Goal: Task Accomplishment & Management: Manage account settings

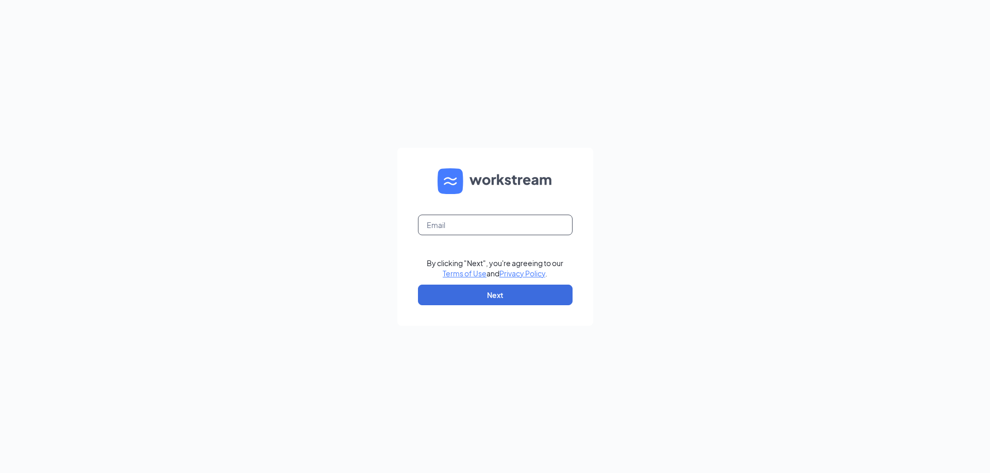
click at [490, 227] on input "text" at bounding box center [495, 225] width 155 height 21
type input "pop.acadiaroad@highnoonrg.com"
click at [479, 297] on button "Next" at bounding box center [495, 295] width 155 height 21
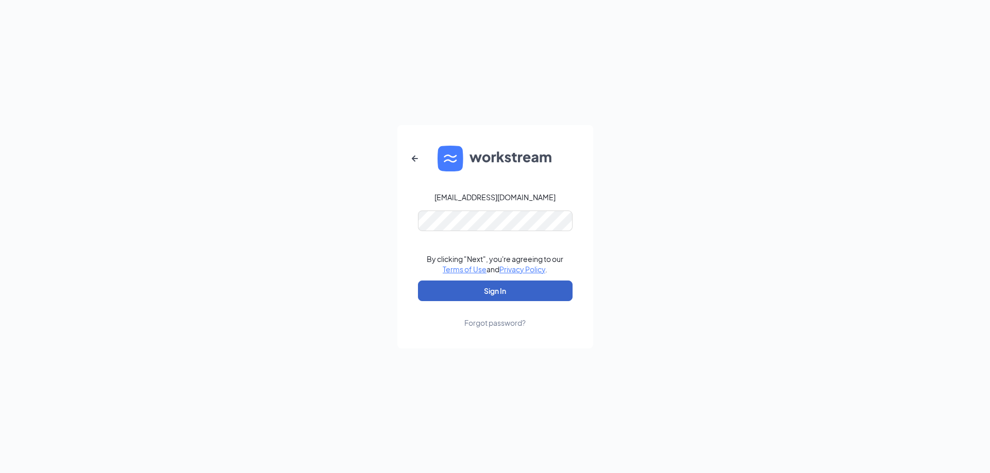
click at [499, 301] on button "Sign In" at bounding box center [495, 291] width 155 height 21
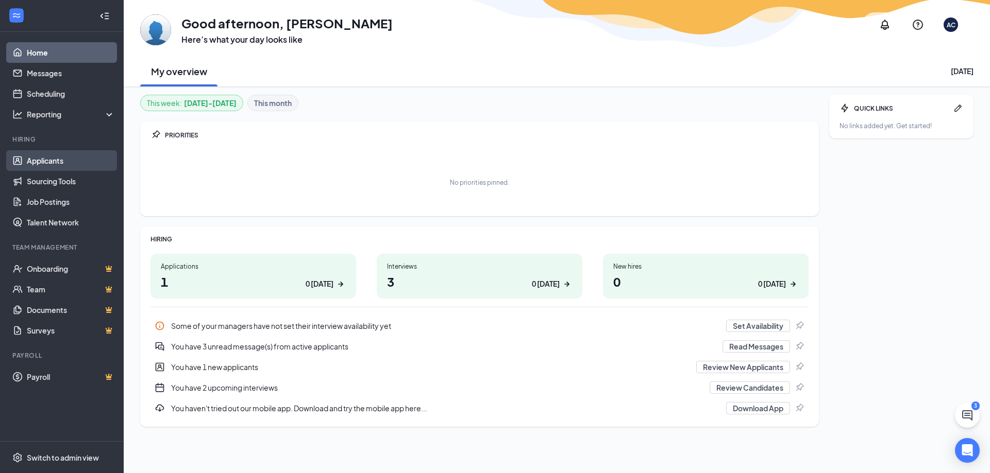
click at [36, 160] on link "Applicants" at bounding box center [71, 160] width 88 height 21
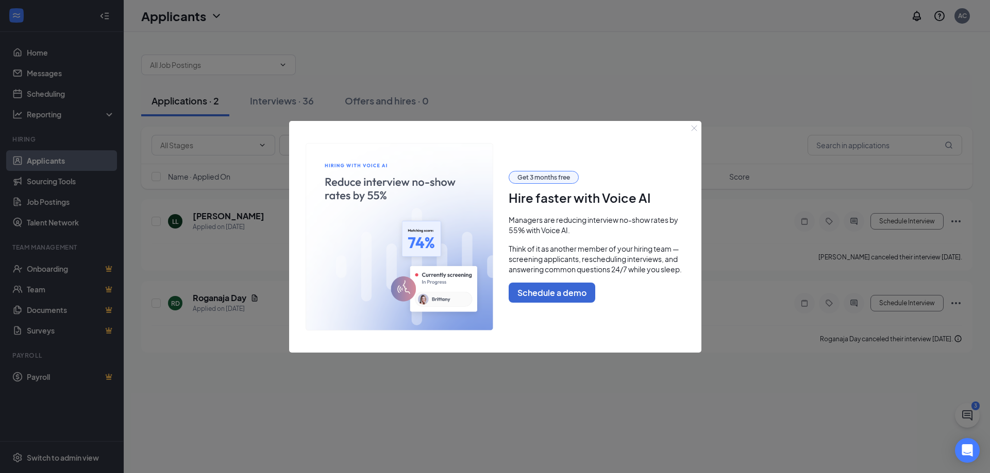
click at [697, 128] on icon "Close" at bounding box center [694, 128] width 6 height 6
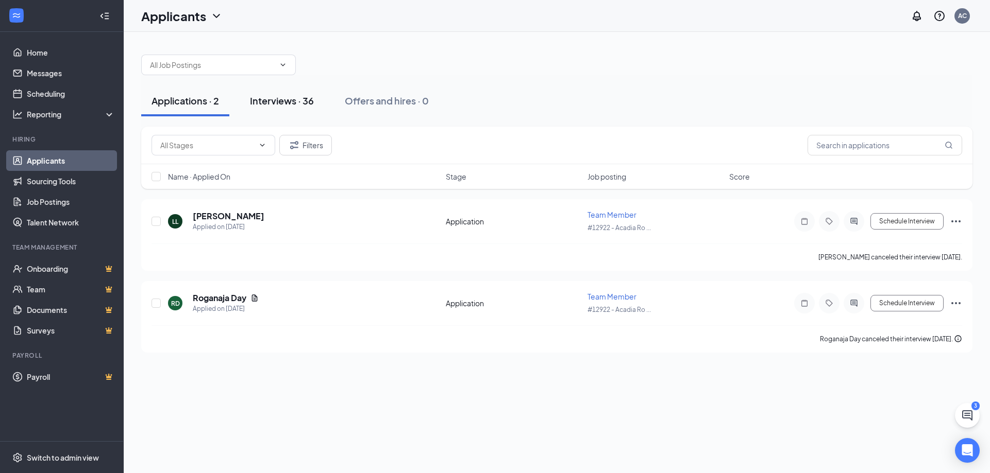
click at [307, 105] on div "Interviews · 36" at bounding box center [282, 100] width 64 height 13
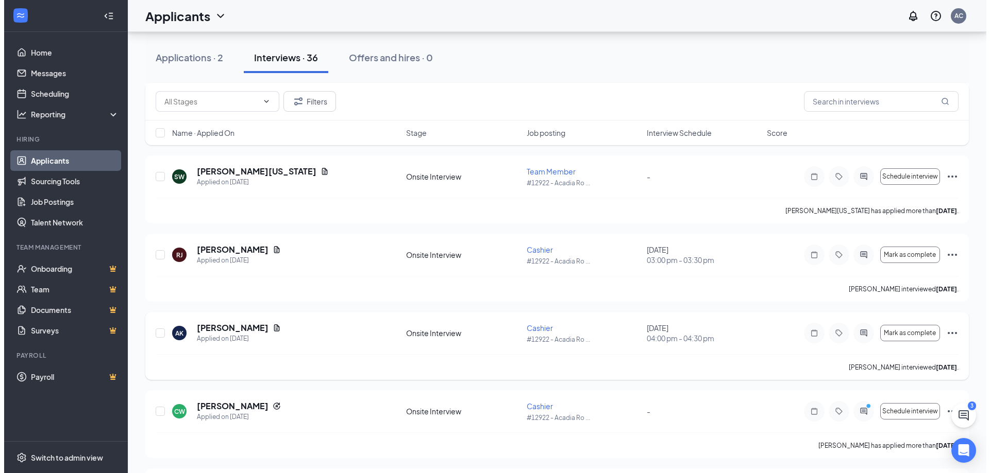
scroll to position [1236, 0]
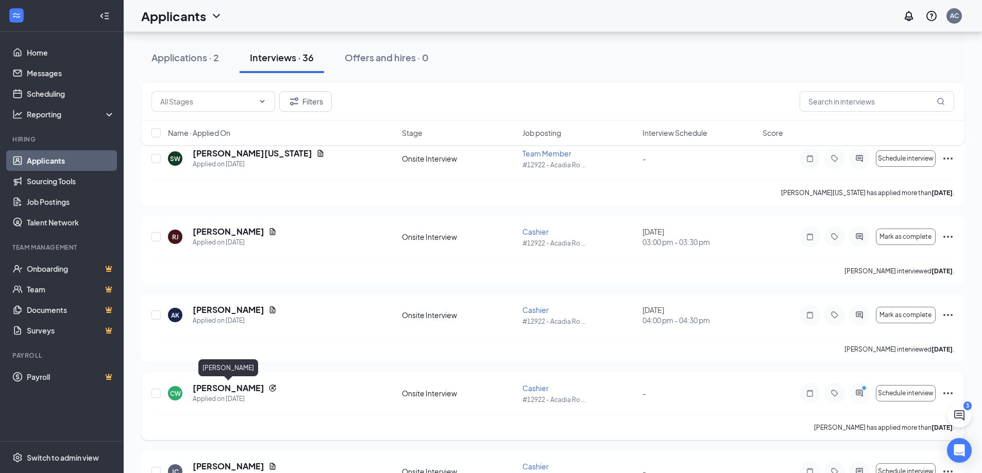
click at [246, 388] on h5 "[PERSON_NAME]" at bounding box center [229, 388] width 72 height 11
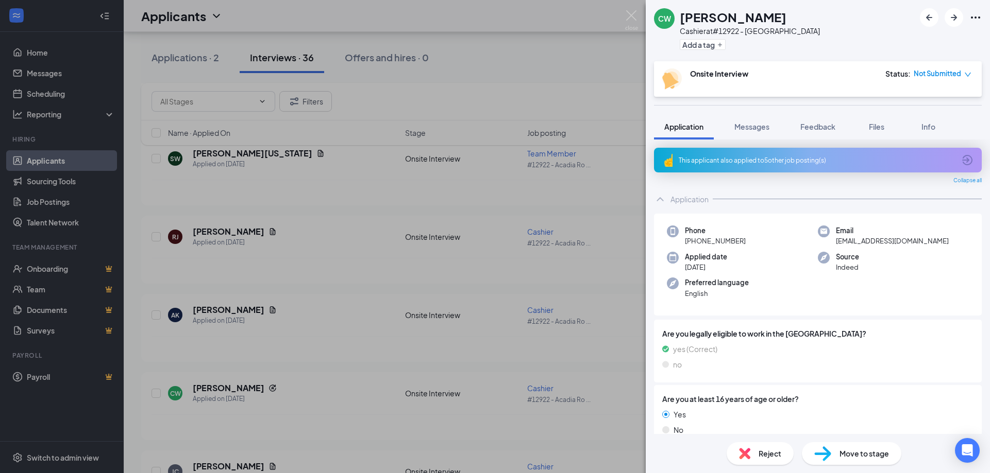
click at [288, 255] on div "[PERSON_NAME] at #12922 - [GEOGRAPHIC_DATA] Add a tag Onsite Interview Status :…" at bounding box center [495, 236] width 990 height 473
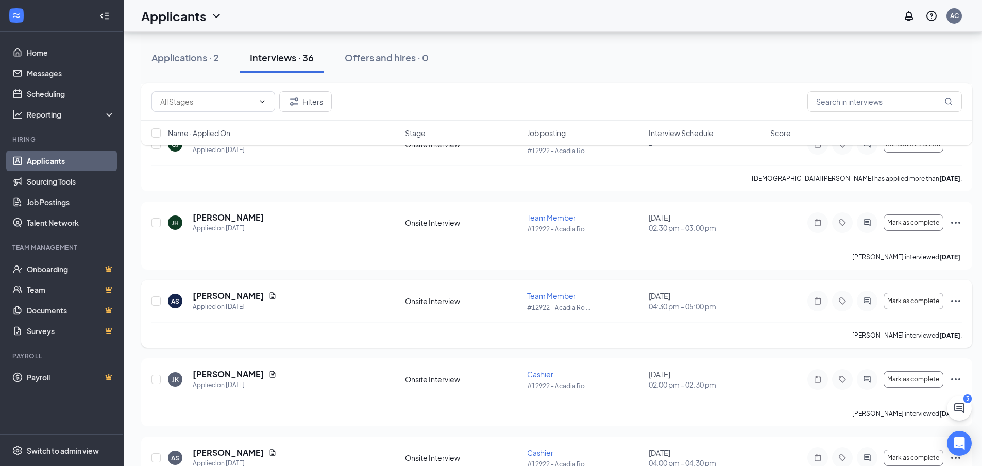
scroll to position [2215, 0]
